Goal: Task Accomplishment & Management: Complete application form

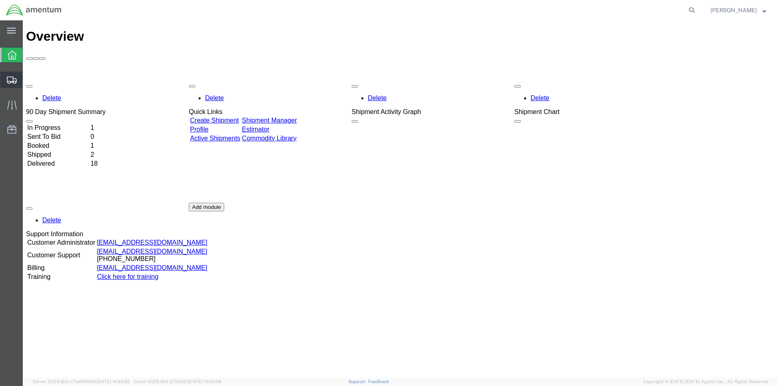
click at [0, 0] on span "Create from Template" at bounding box center [0, 0] width 0 height 0
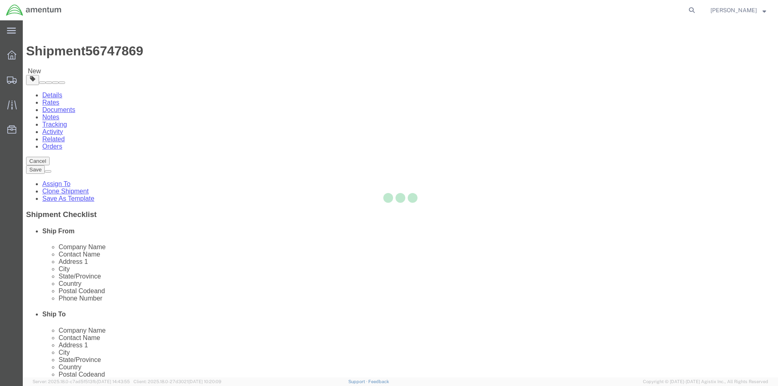
select select
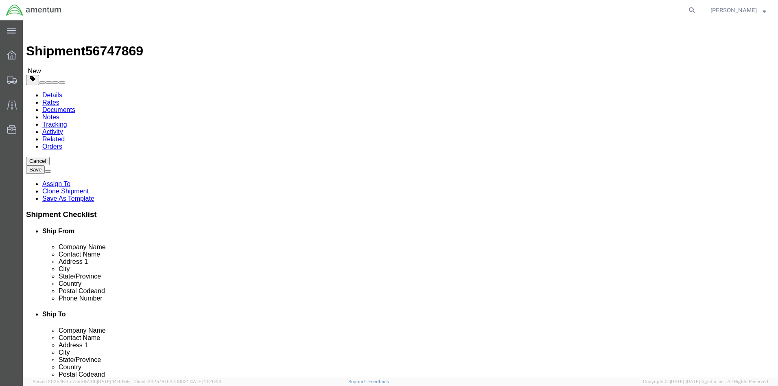
click div "[DATE] 12:10 PM"
click button "Apply"
click div "[DATE] 1:10 PM"
click input "1:10 PM"
type input "3:10 PM"
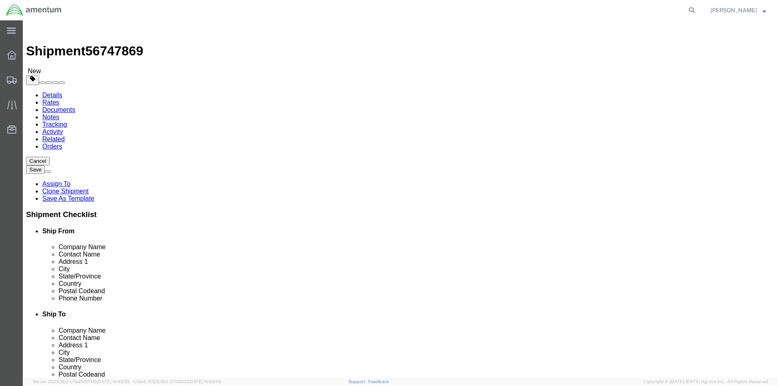
click button "Apply"
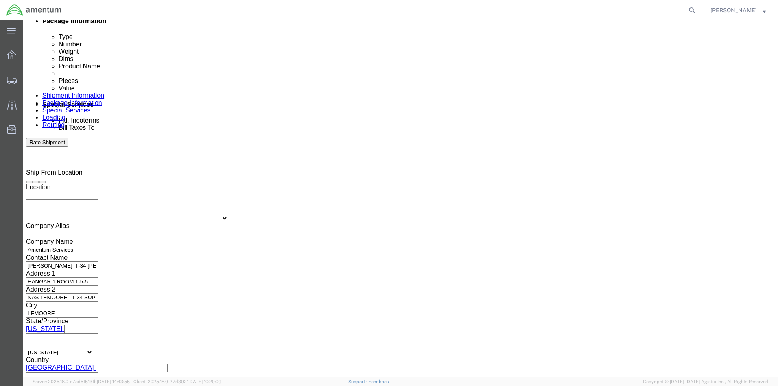
click button "Continue"
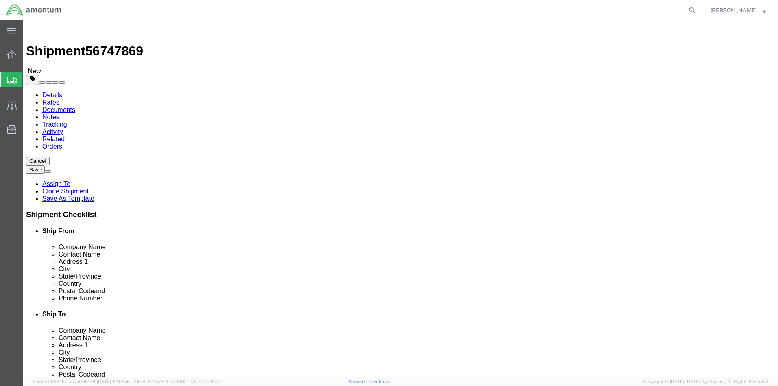
click link "Add Content"
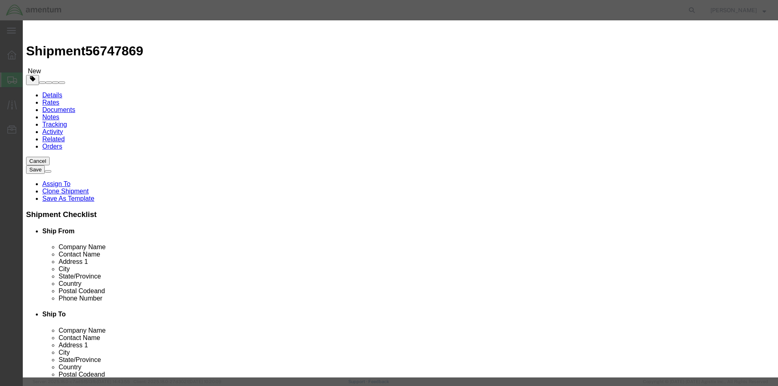
click input "text"
type input "aircraft parts"
click strong "AIRCRAFT PARTS"
select select
type input "31.84"
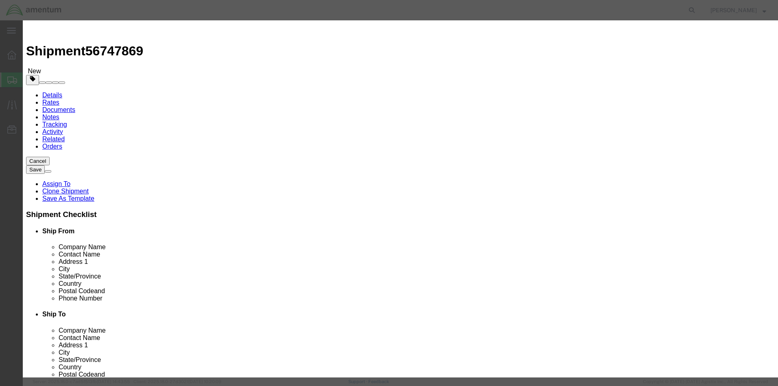
select select
type input "AIRCRAFT PARTS"
click input "text"
type input "2"
click input "63.68"
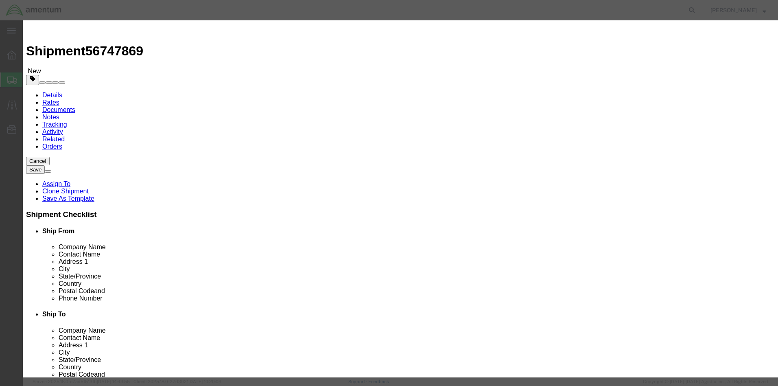
type input "6"
type input "8000.00"
click button "Save & Close"
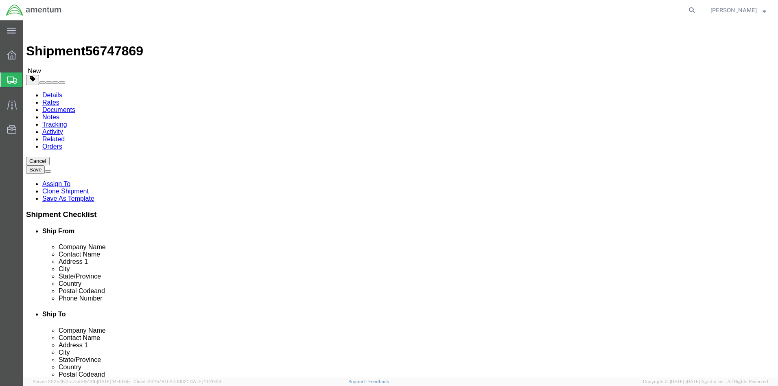
click input "text"
type input "12"
type input "18"
type input "12"
click input "0.00"
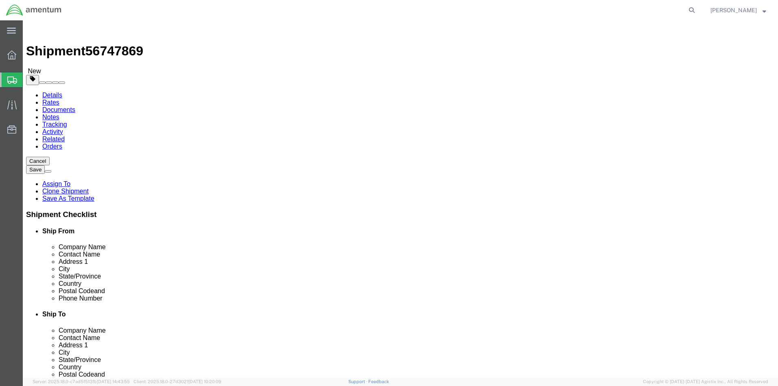
type input "12.00"
click div "Package Content # 1 x Package Type Select BCK Boxes Bale(s) Basket(s) Bolt(s) B…"
click link "Add Package"
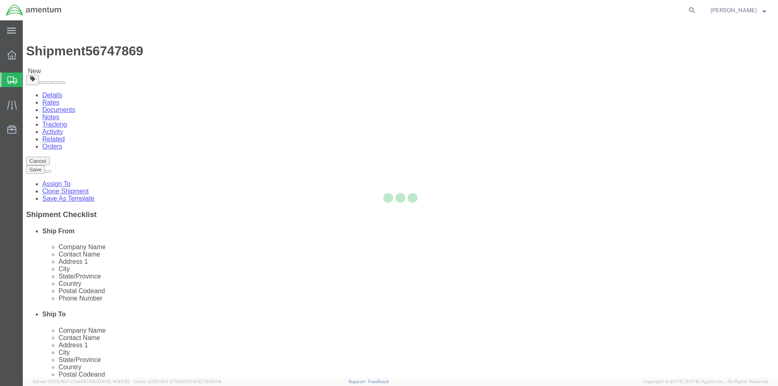
select select "CBOX"
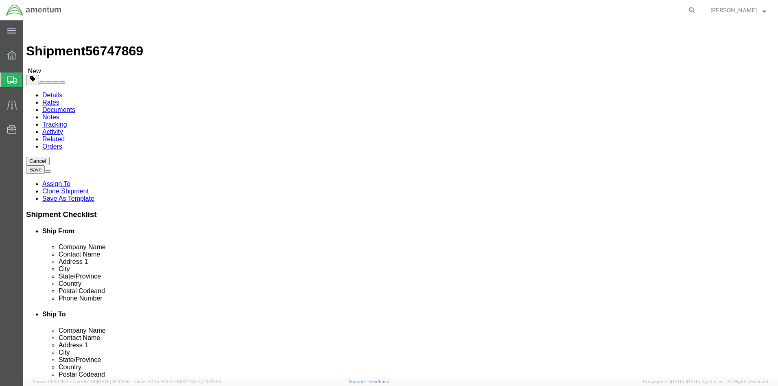
click link "Add Content"
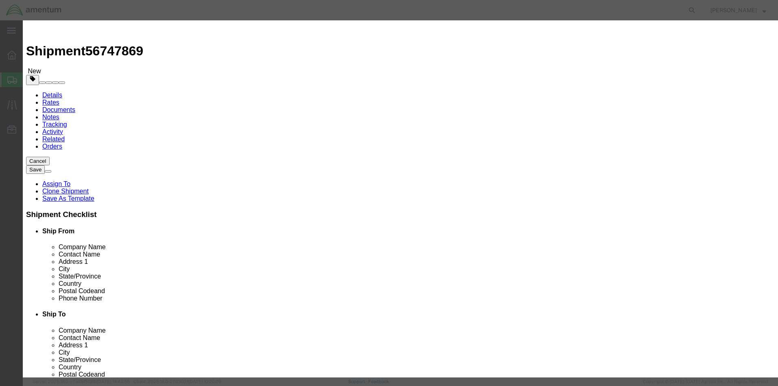
click input "text"
type input "AIRCRAFT PARTS"
click input "0"
type input "3"
click input "text"
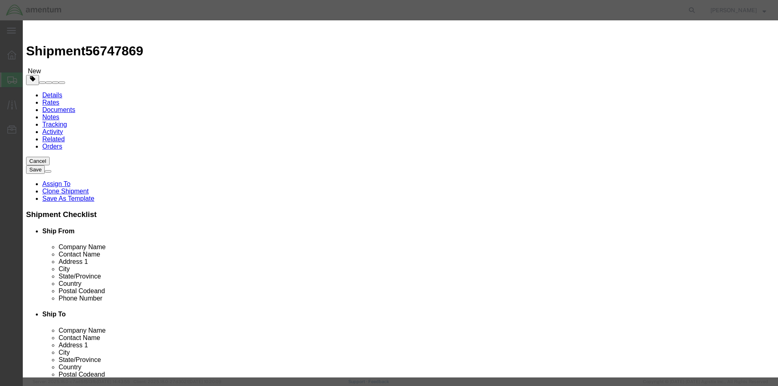
type input "8000.00"
click button "Save & Close"
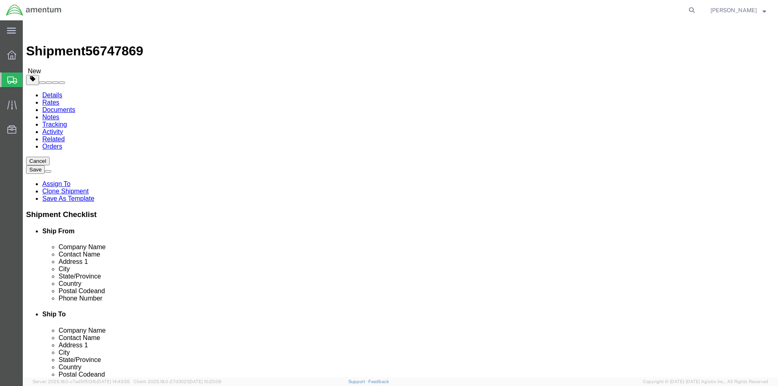
click input "text"
type input "16"
type input "12"
click input "0.00"
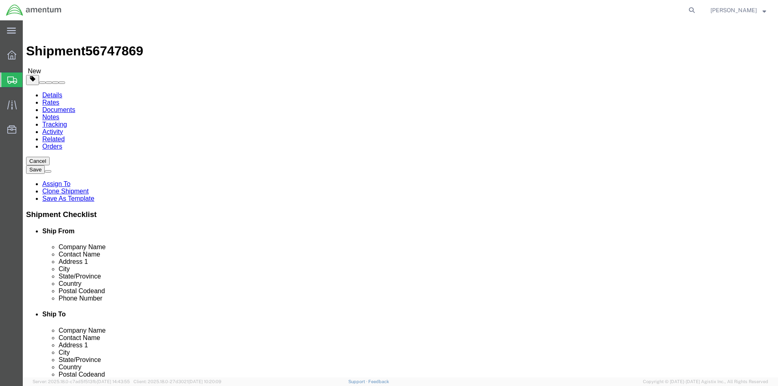
type input "19.00"
click div "Package Content # 1 1 x Cardboard Box(es) Package Type Select BCK Boxes Bale(s)…"
click button "Rate Shipment"
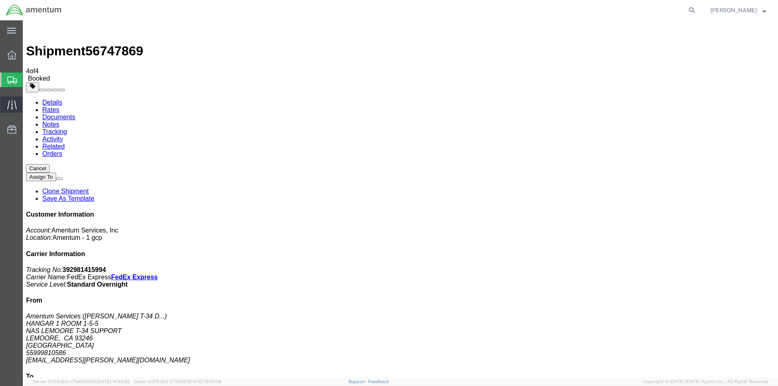
click at [12, 105] on icon at bounding box center [11, 104] width 9 height 9
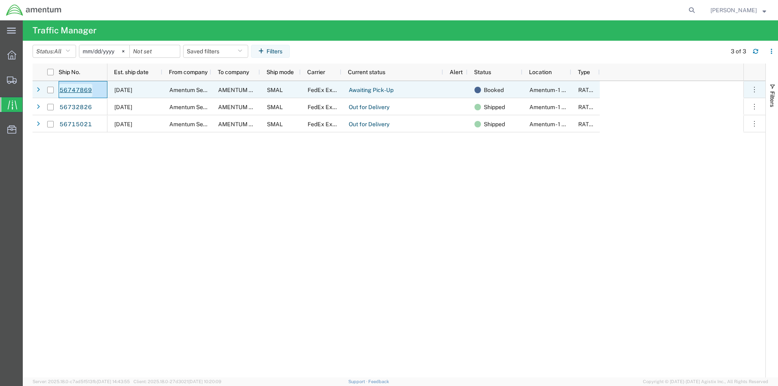
click at [80, 90] on link "56747869" at bounding box center [75, 90] width 33 height 13
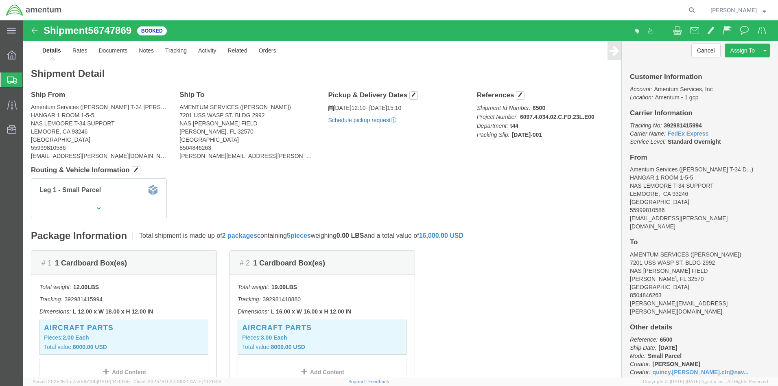
click link "Schedule pickup request"
